Goal: Navigation & Orientation: Find specific page/section

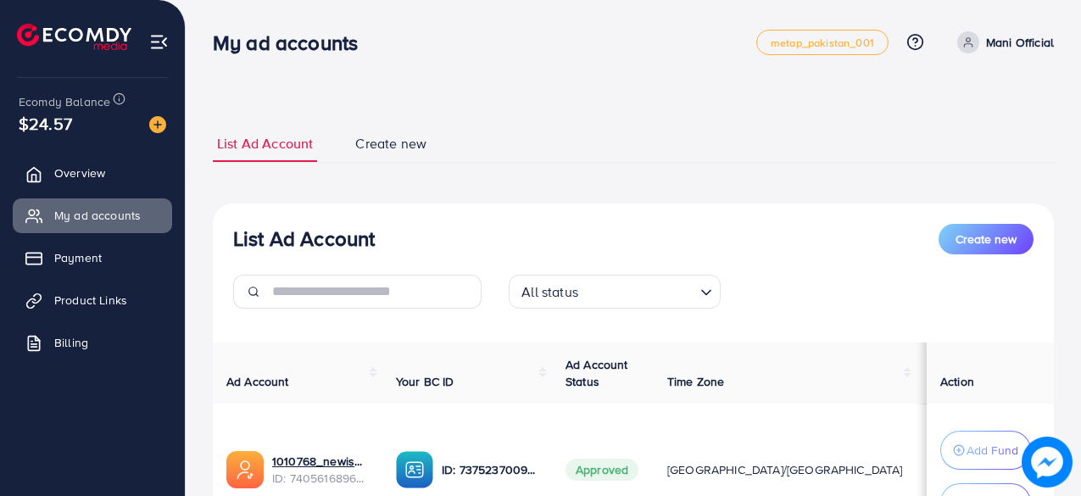
scroll to position [292, 0]
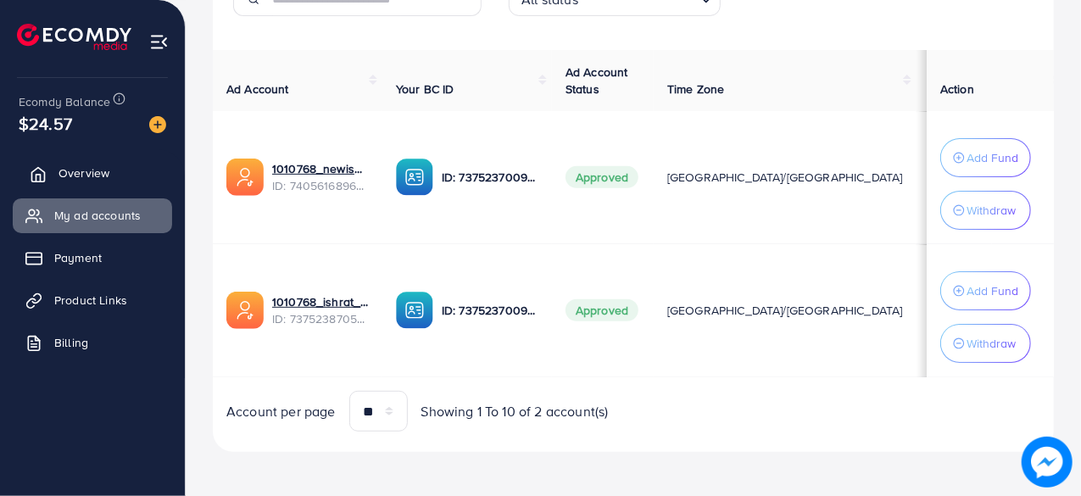
click at [75, 175] on span "Overview" at bounding box center [83, 172] width 51 height 17
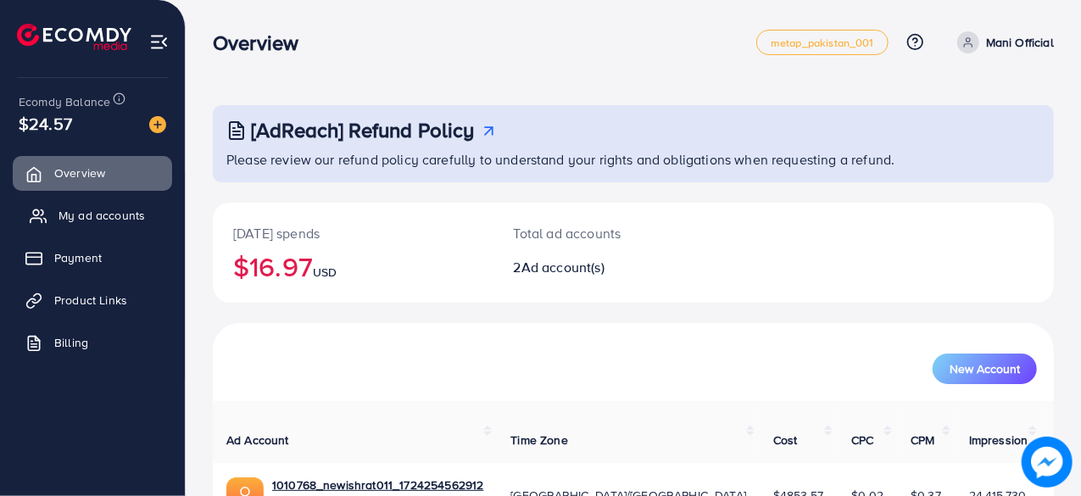
click at [75, 213] on span "My ad accounts" at bounding box center [101, 215] width 86 height 17
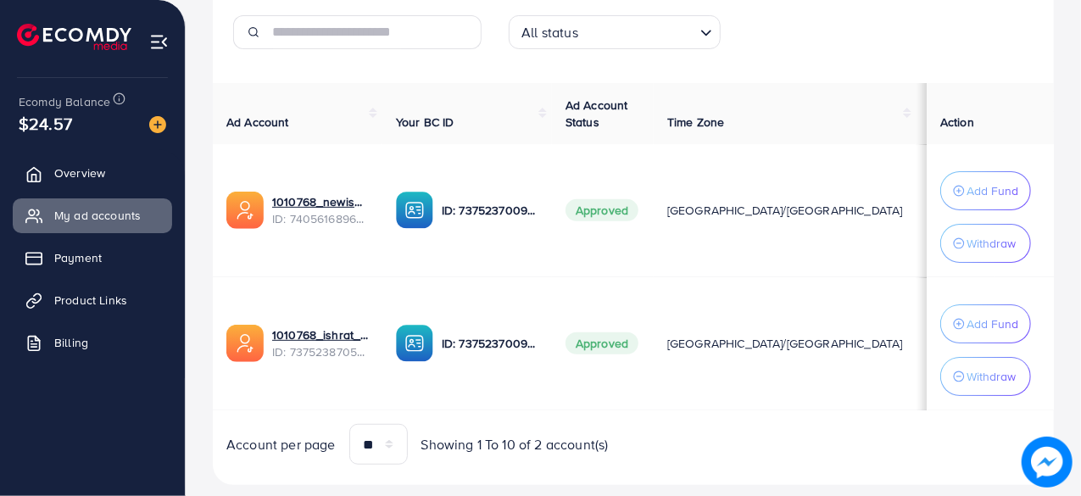
scroll to position [292, 0]
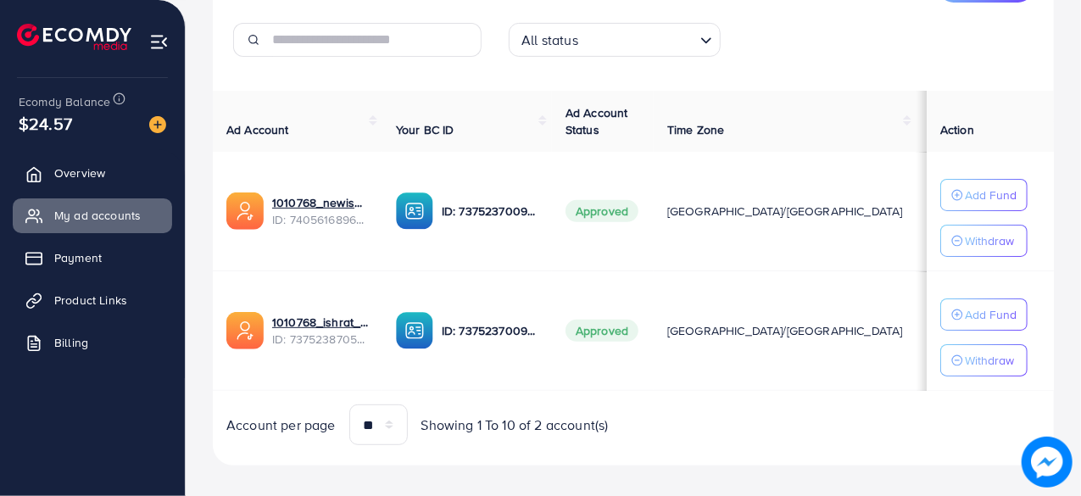
scroll to position [254, 0]
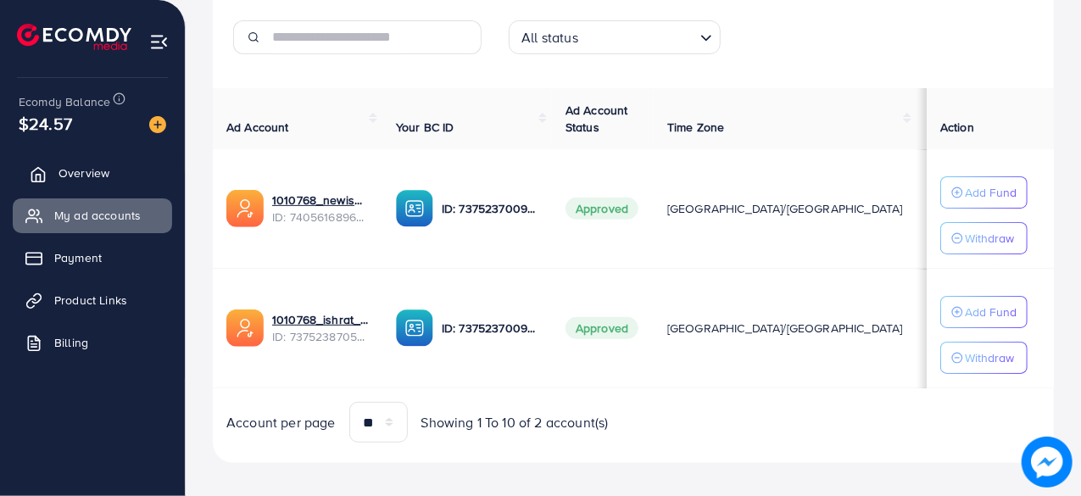
click at [99, 170] on span "Overview" at bounding box center [83, 172] width 51 height 17
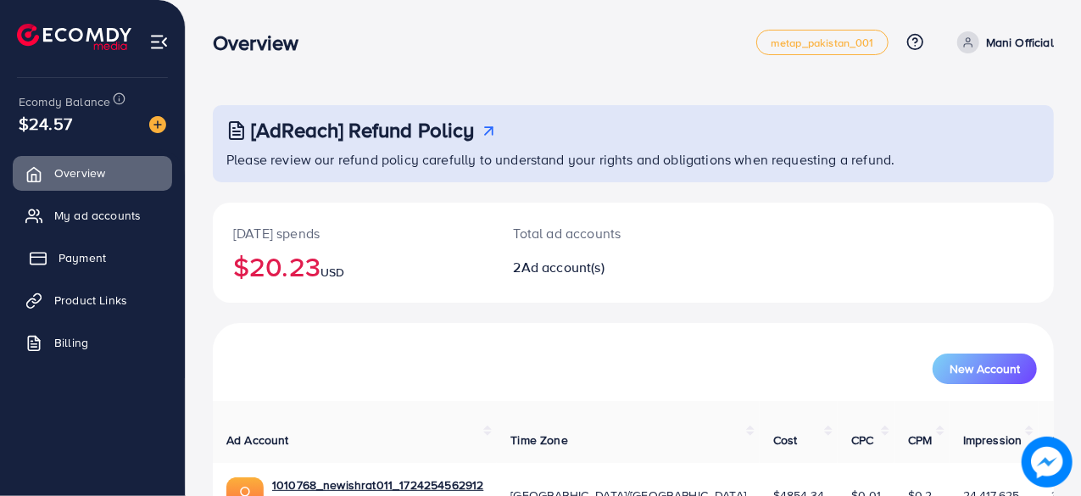
click at [96, 241] on link "Payment" at bounding box center [92, 258] width 159 height 34
click at [101, 234] on ul "Overview My ad accounts Payment Product Links Billing" at bounding box center [92, 263] width 185 height 228
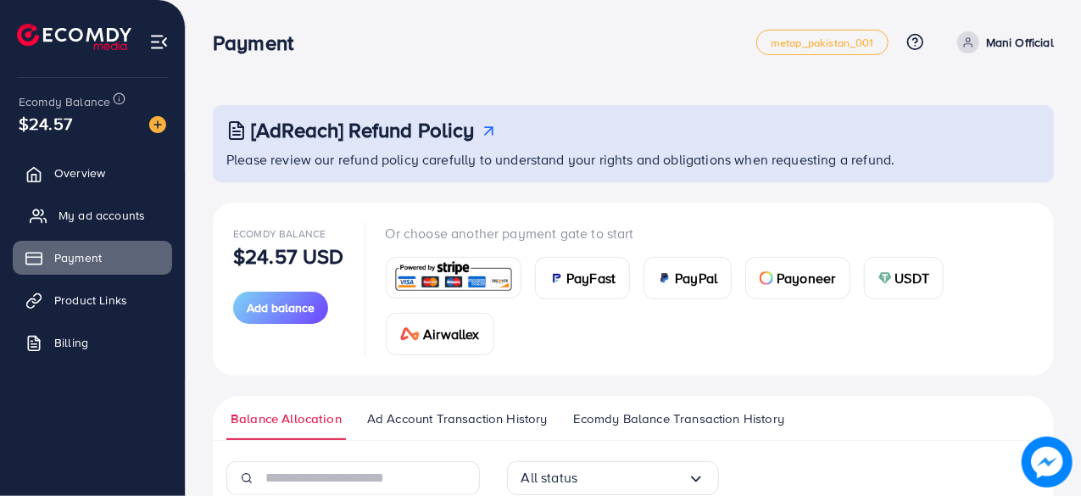
click at [103, 226] on link "My ad accounts" at bounding box center [92, 215] width 159 height 34
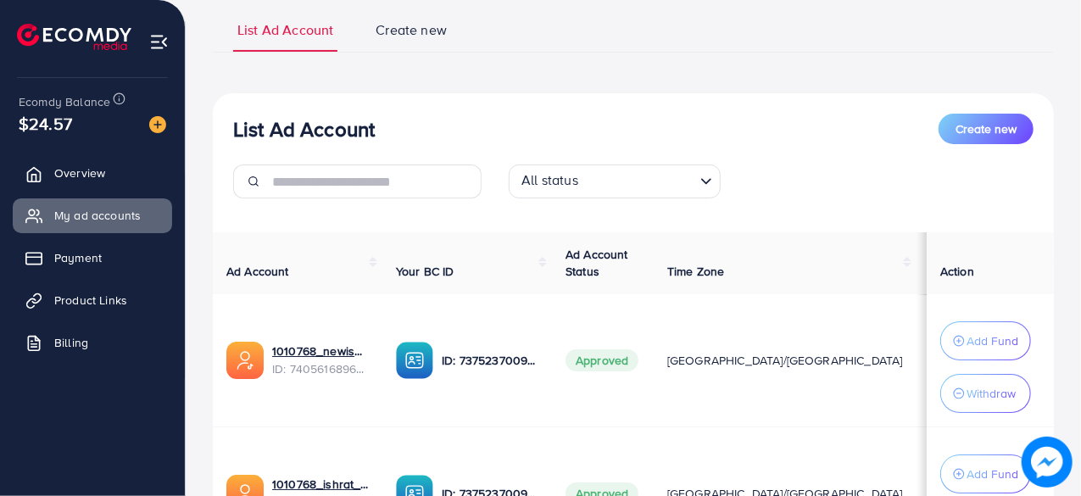
scroll to position [170, 0]
